Goal: Information Seeking & Learning: Learn about a topic

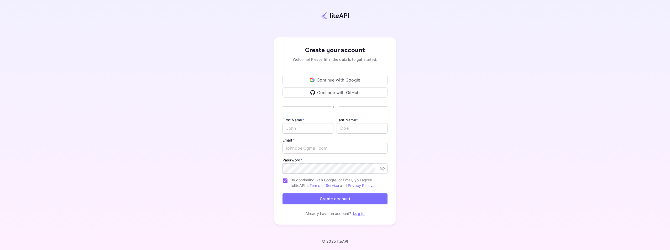
click at [326, 81] on div "Continue with Google" at bounding box center [334, 80] width 105 height 10
click at [346, 81] on div "Continue with Google" at bounding box center [334, 80] width 105 height 10
click at [360, 215] on link "Log in" at bounding box center [359, 213] width 12 height 4
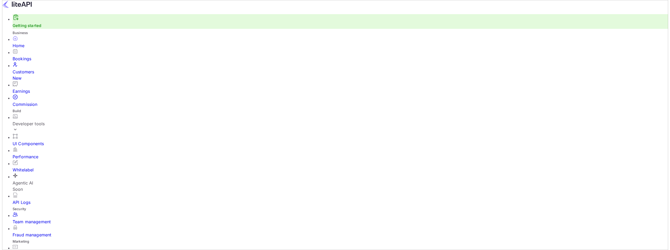
scroll to position [4, 4]
click at [26, 199] on div "API Logs" at bounding box center [337, 202] width 655 height 6
click at [31, 121] on div "Developer tools" at bounding box center [339, 124] width 659 height 6
click at [36, 138] on p "API docs and SDKs" at bounding box center [35, 141] width 39 height 6
